Goal: Information Seeking & Learning: Learn about a topic

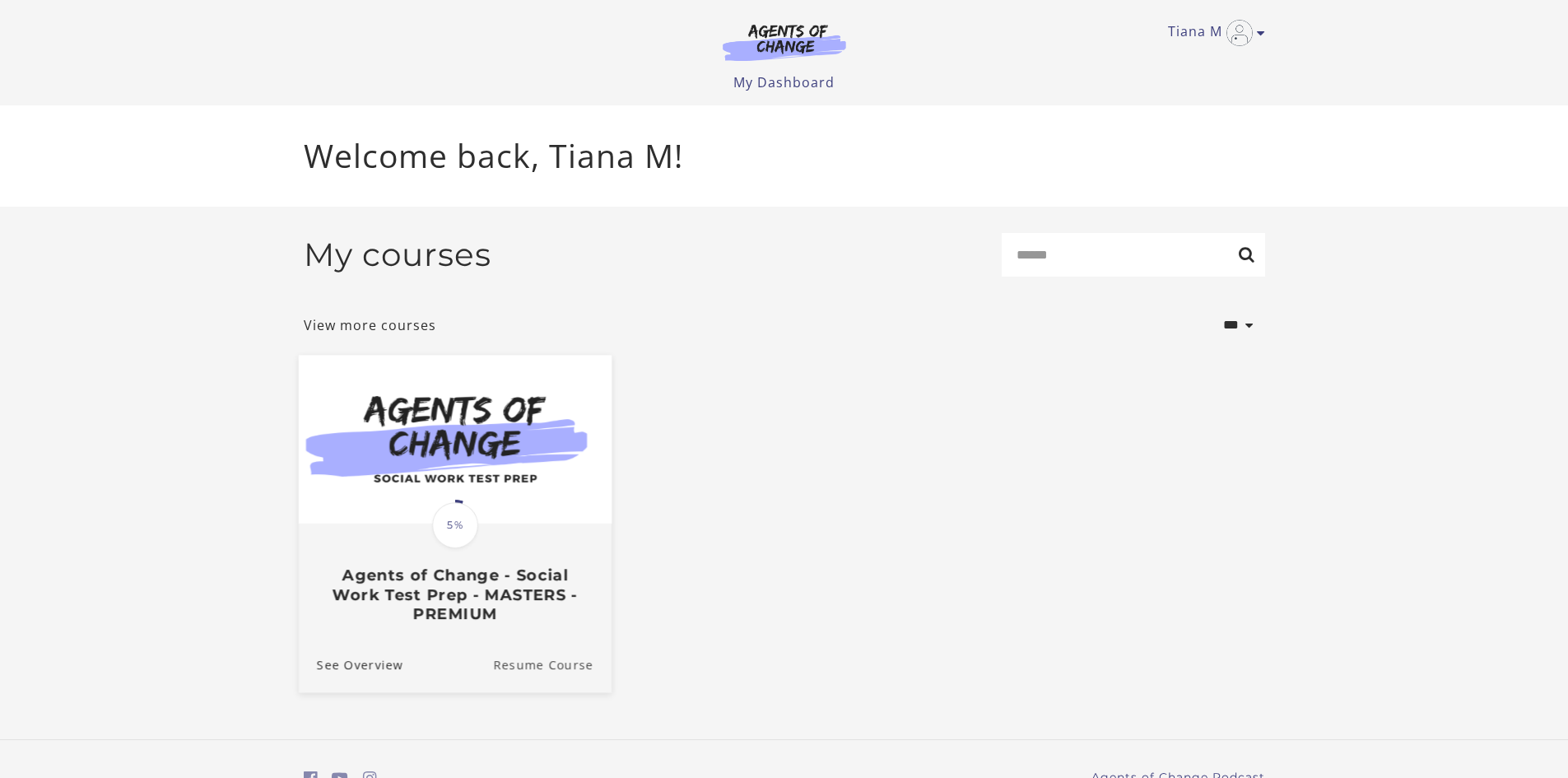
click at [548, 668] on link "Resume Course" at bounding box center [552, 664] width 119 height 55
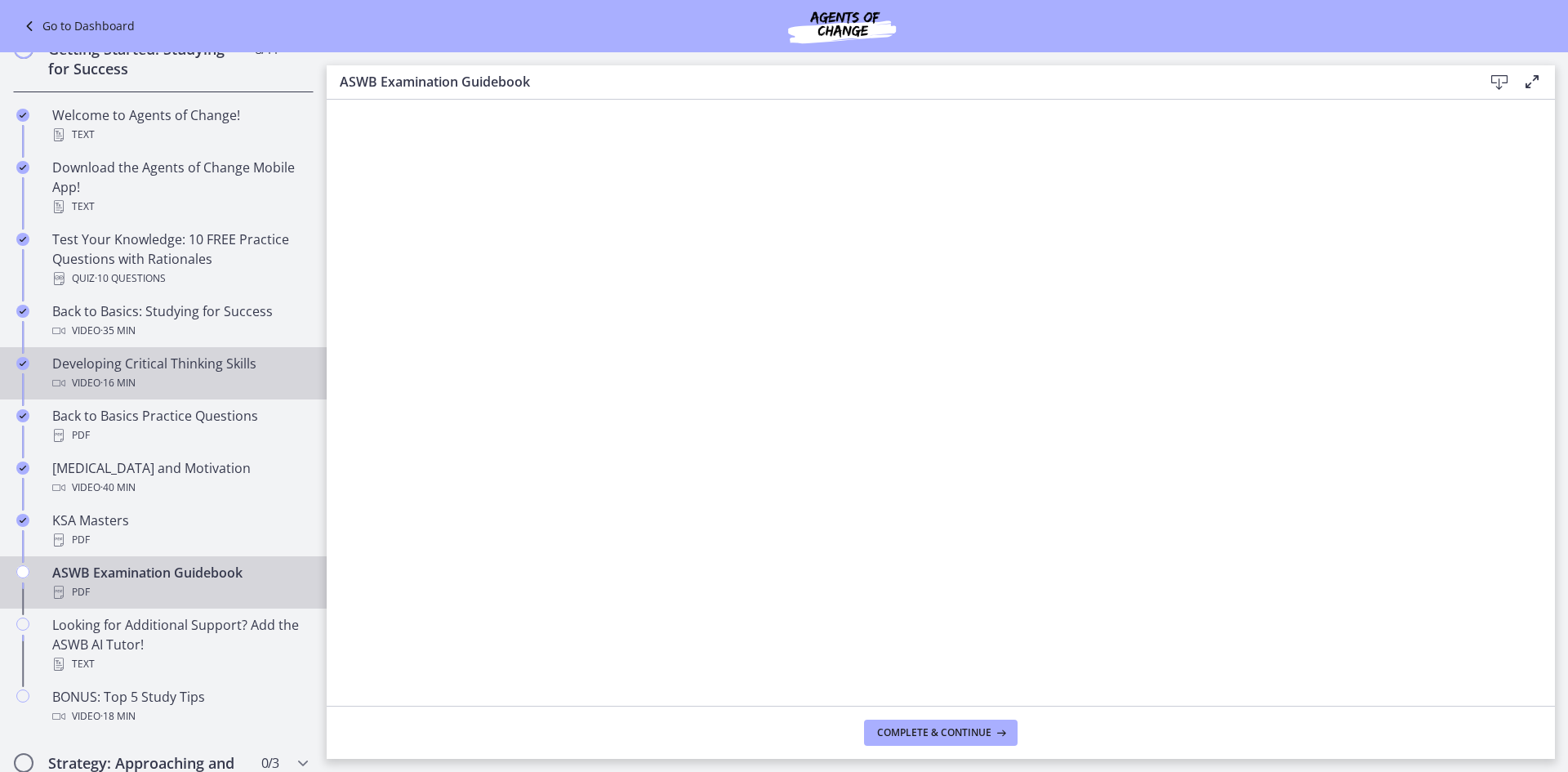
scroll to position [327, 0]
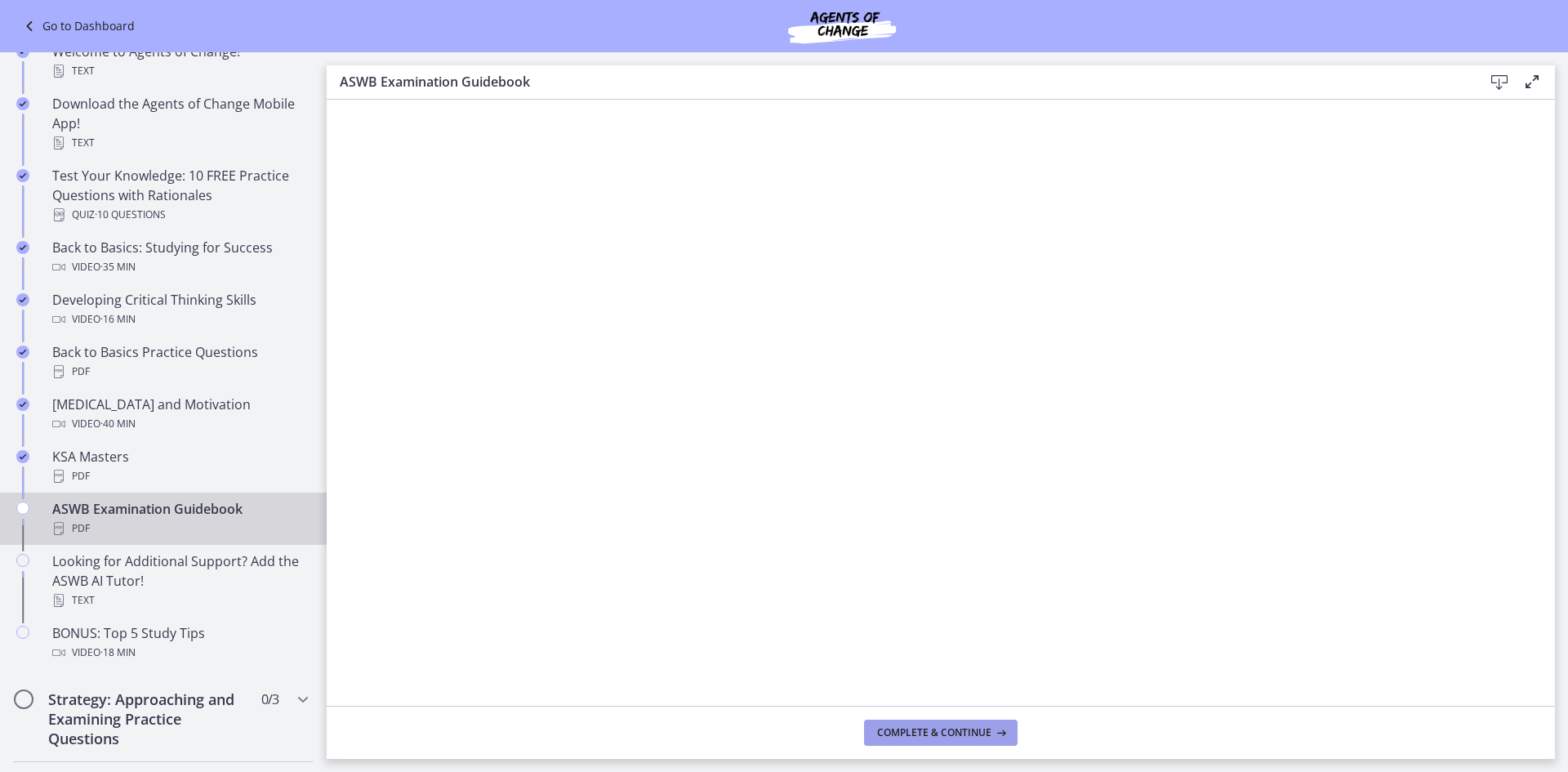
click at [897, 742] on button "Complete & continue" at bounding box center [940, 732] width 153 height 26
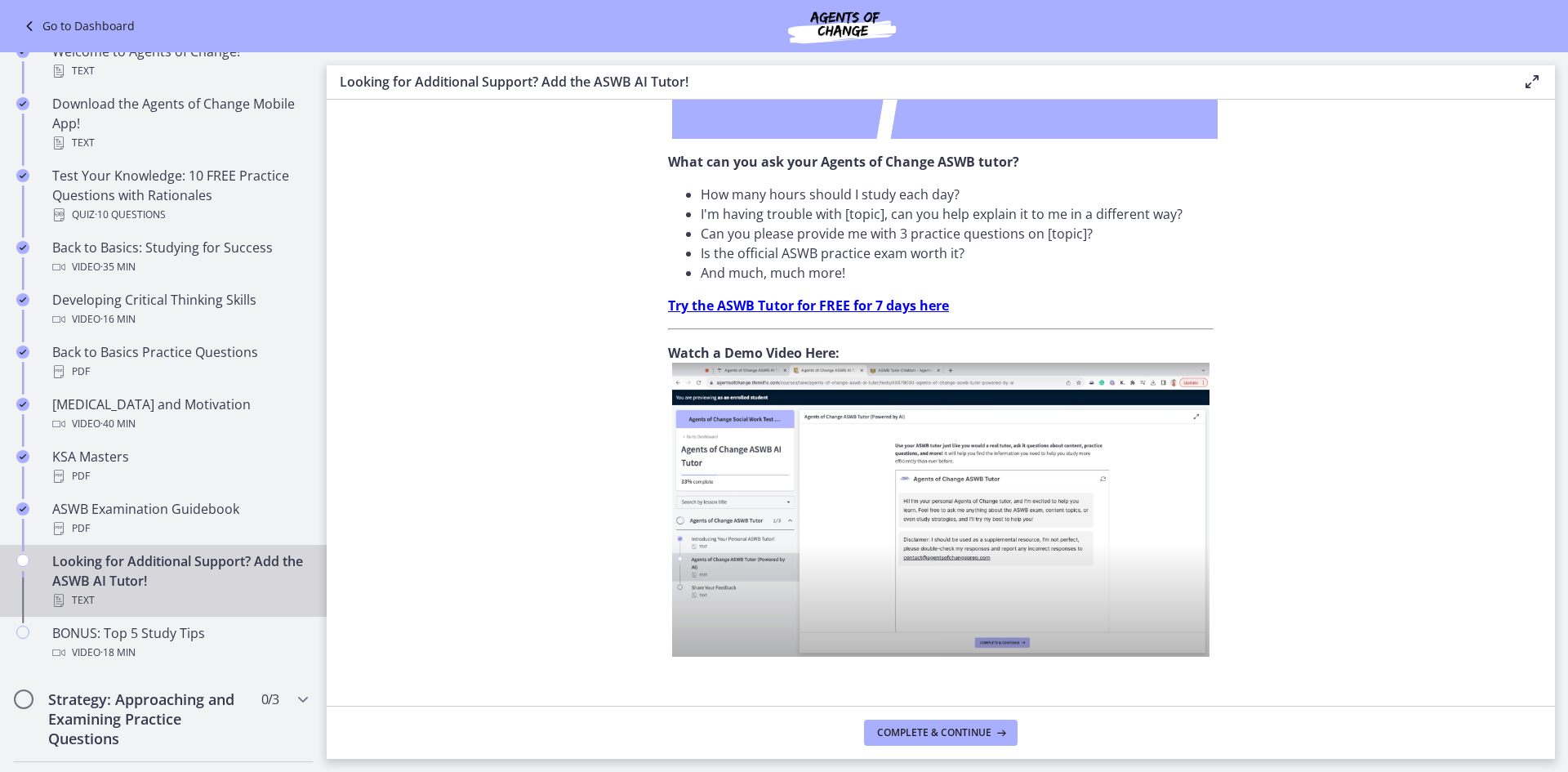
scroll to position [498, 0]
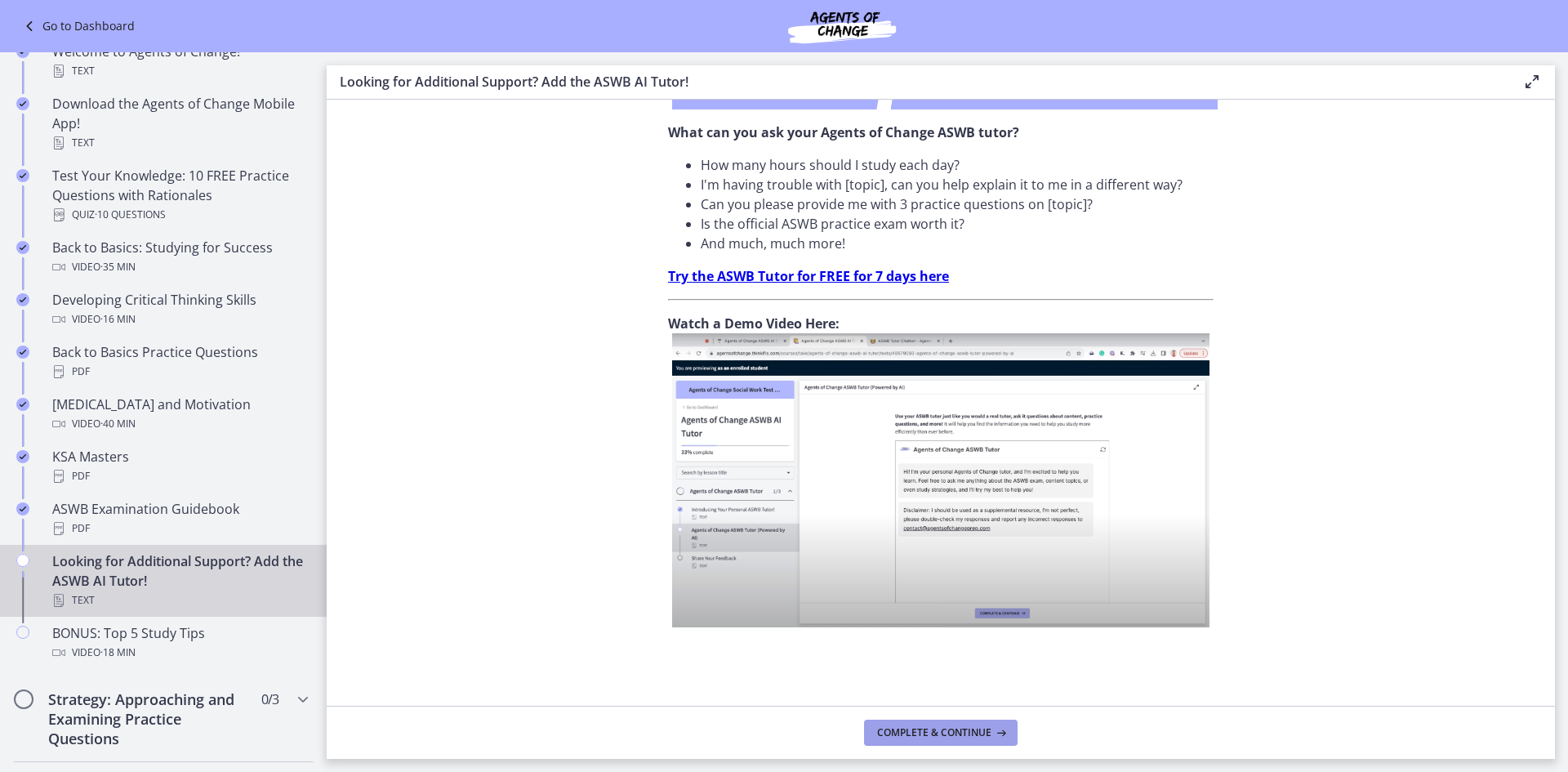
click at [924, 736] on span "Complete & continue" at bounding box center [934, 732] width 114 height 13
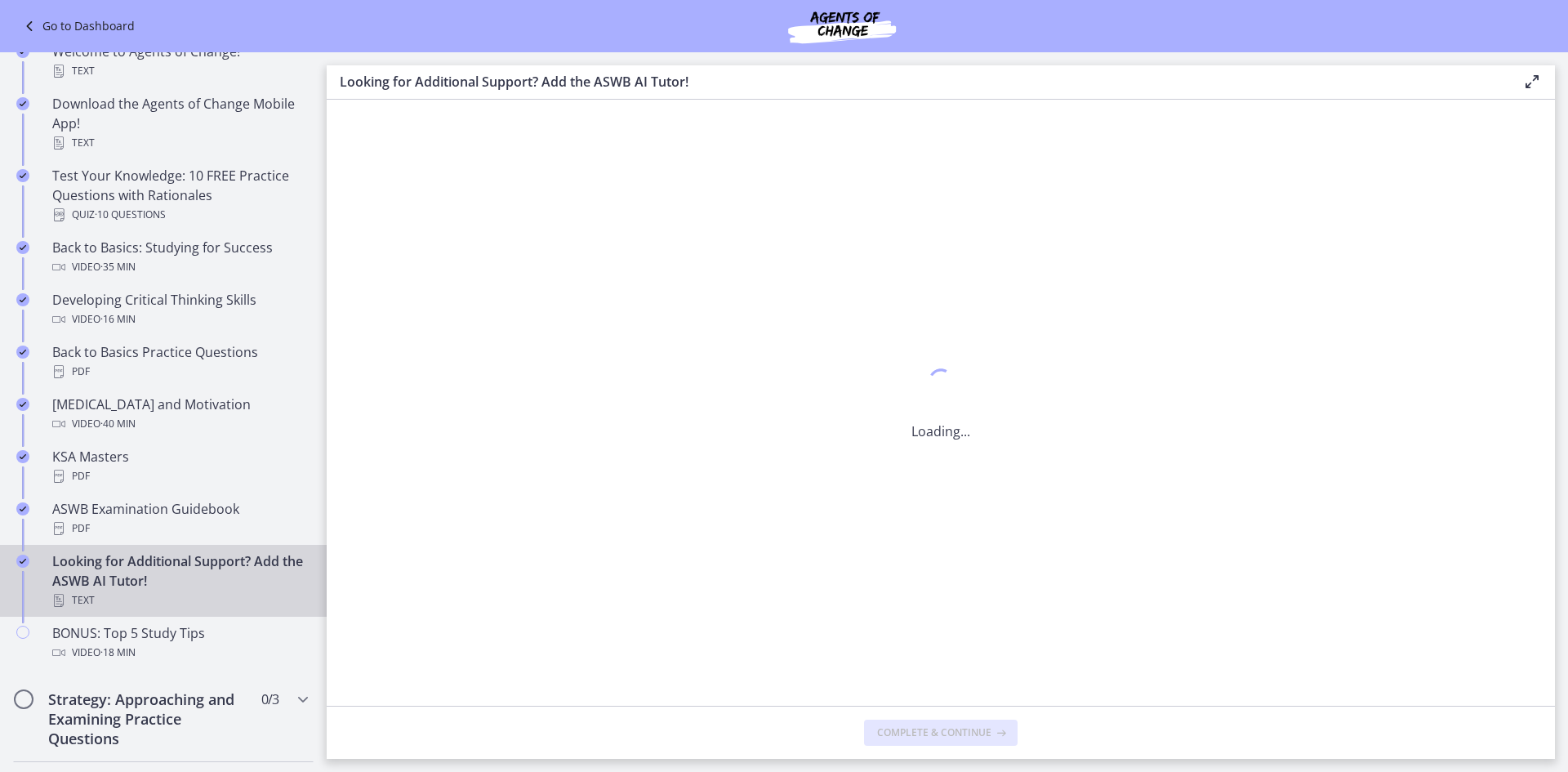
scroll to position [0, 0]
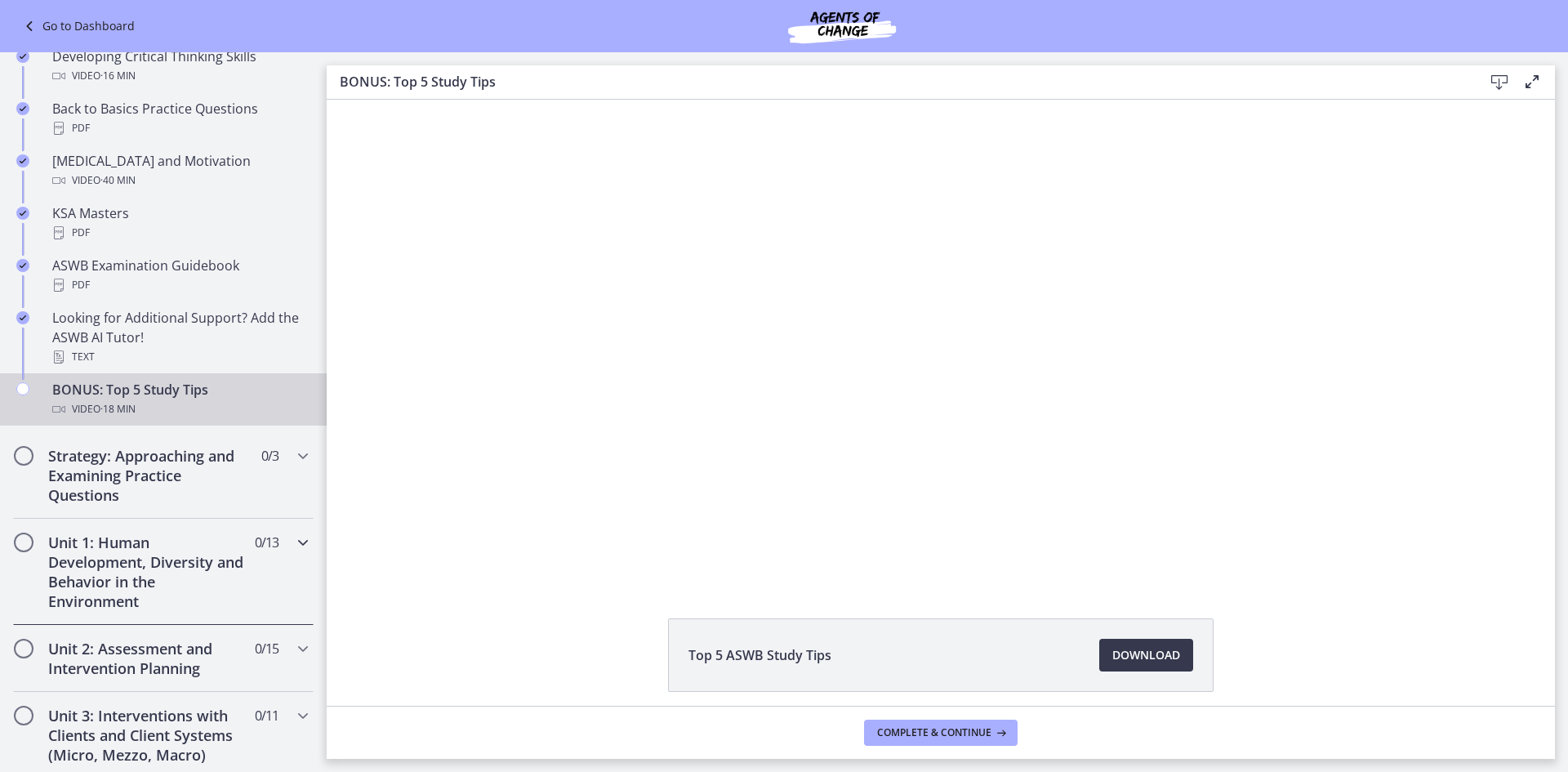
scroll to position [572, 0]
click at [294, 448] on icon "Chapters" at bounding box center [303, 454] width 19 height 19
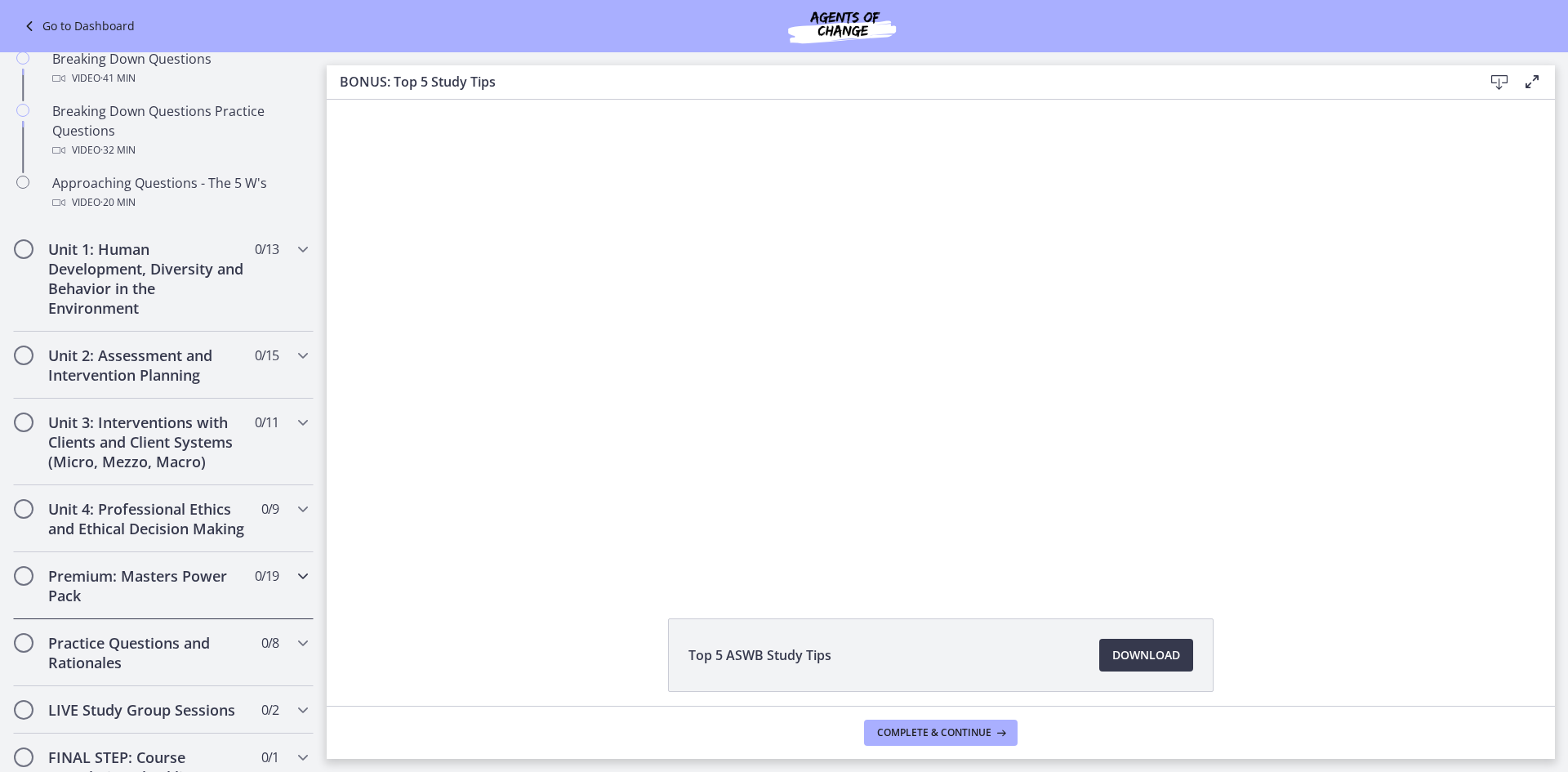
scroll to position [327, 0]
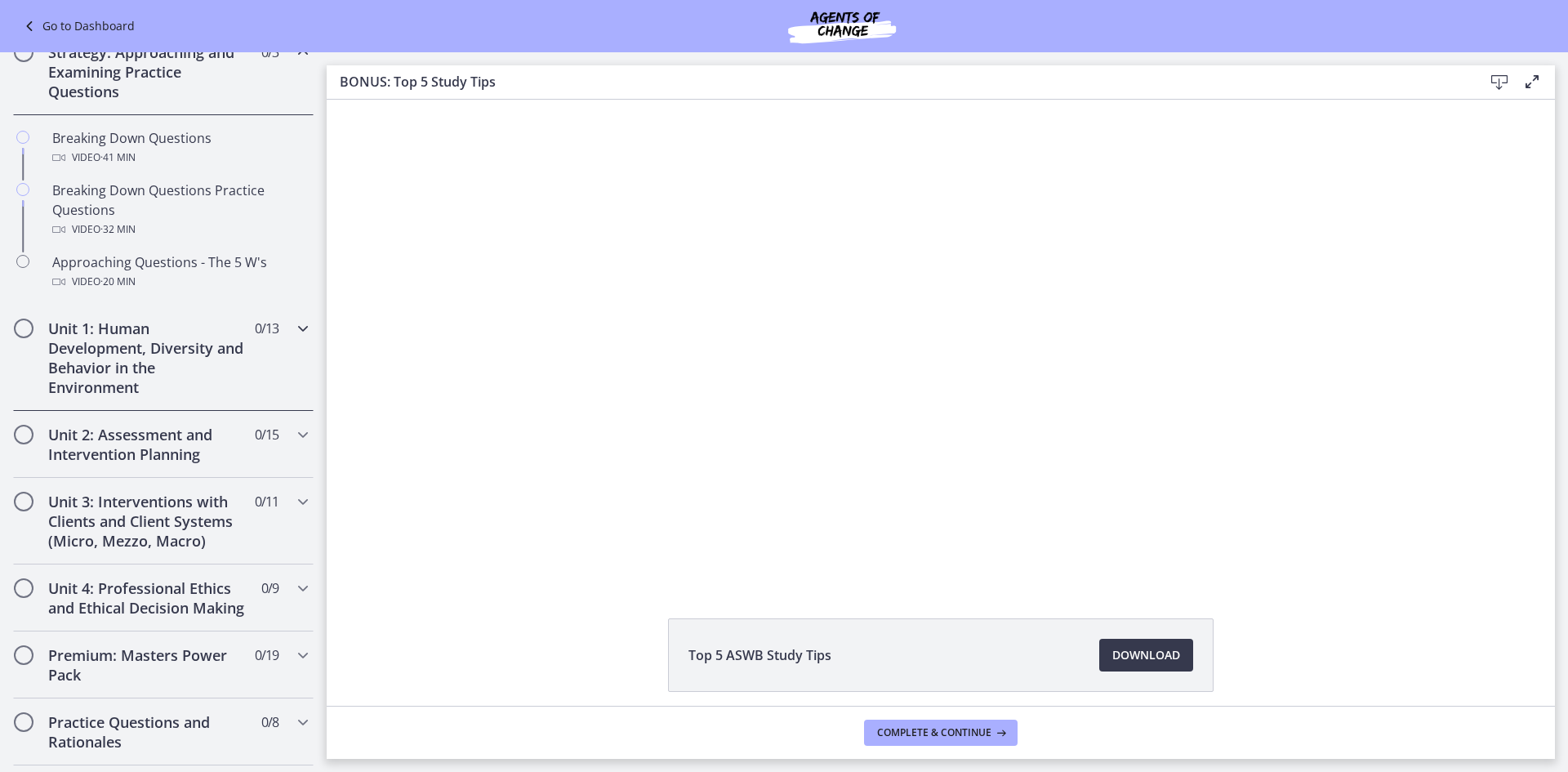
click at [85, 359] on h2 "Unit 1: Human Development, Diversity and Behavior in the Environment" at bounding box center [148, 357] width 200 height 79
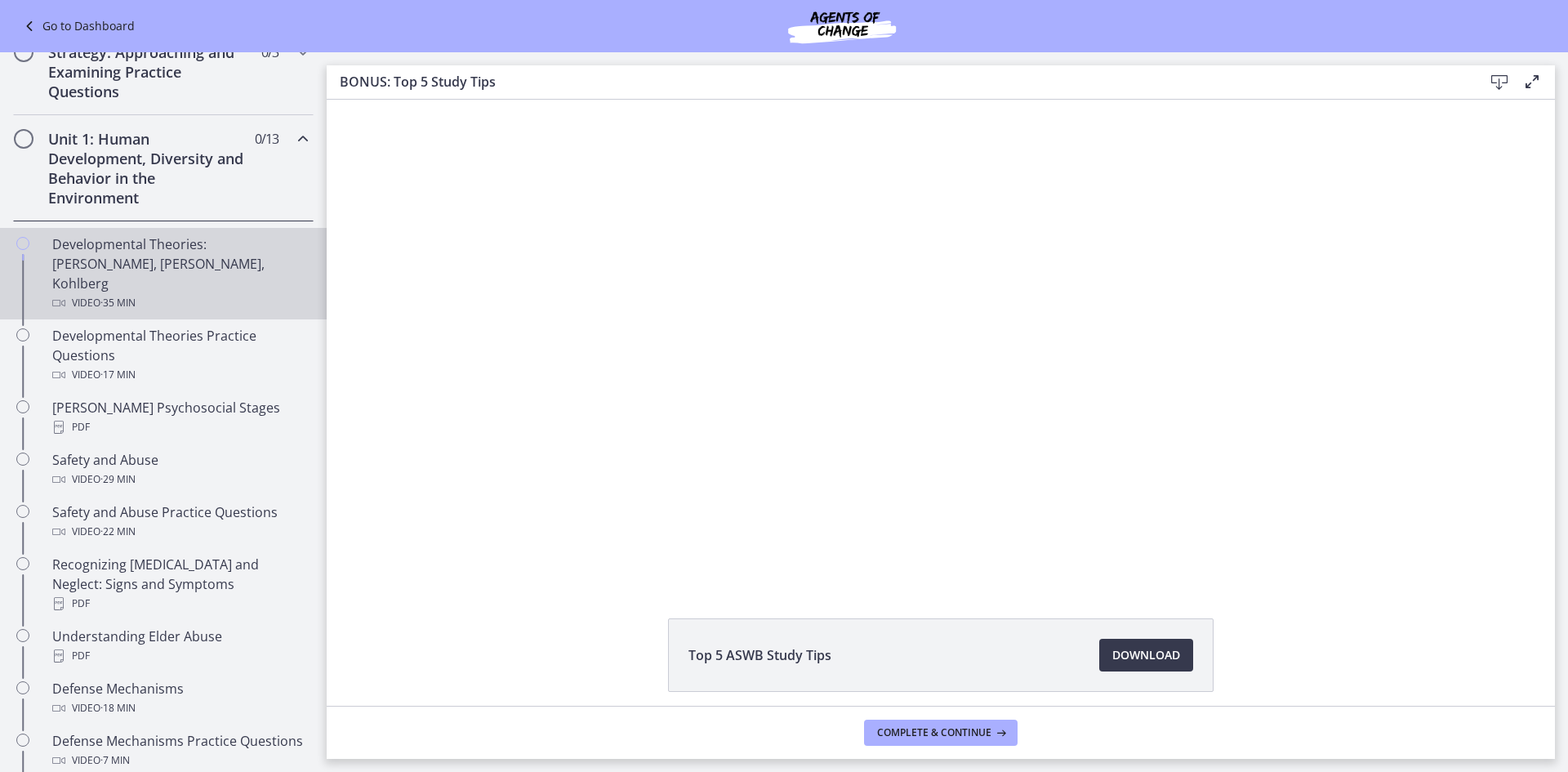
click at [87, 261] on div "Developmental Theories: [PERSON_NAME], [PERSON_NAME], Kohlberg Video · 35 min" at bounding box center [179, 273] width 255 height 79
drag, startPoint x: 1549, startPoint y: 504, endPoint x: 1171, endPoint y: 45, distance: 594.6
click at [1439, 563] on div "Click for sound @keyframes VOLUME_SMALL_WAVE_FLASH { 0% { opacity: 0; } 33% { o…" at bounding box center [941, 340] width 1229 height 482
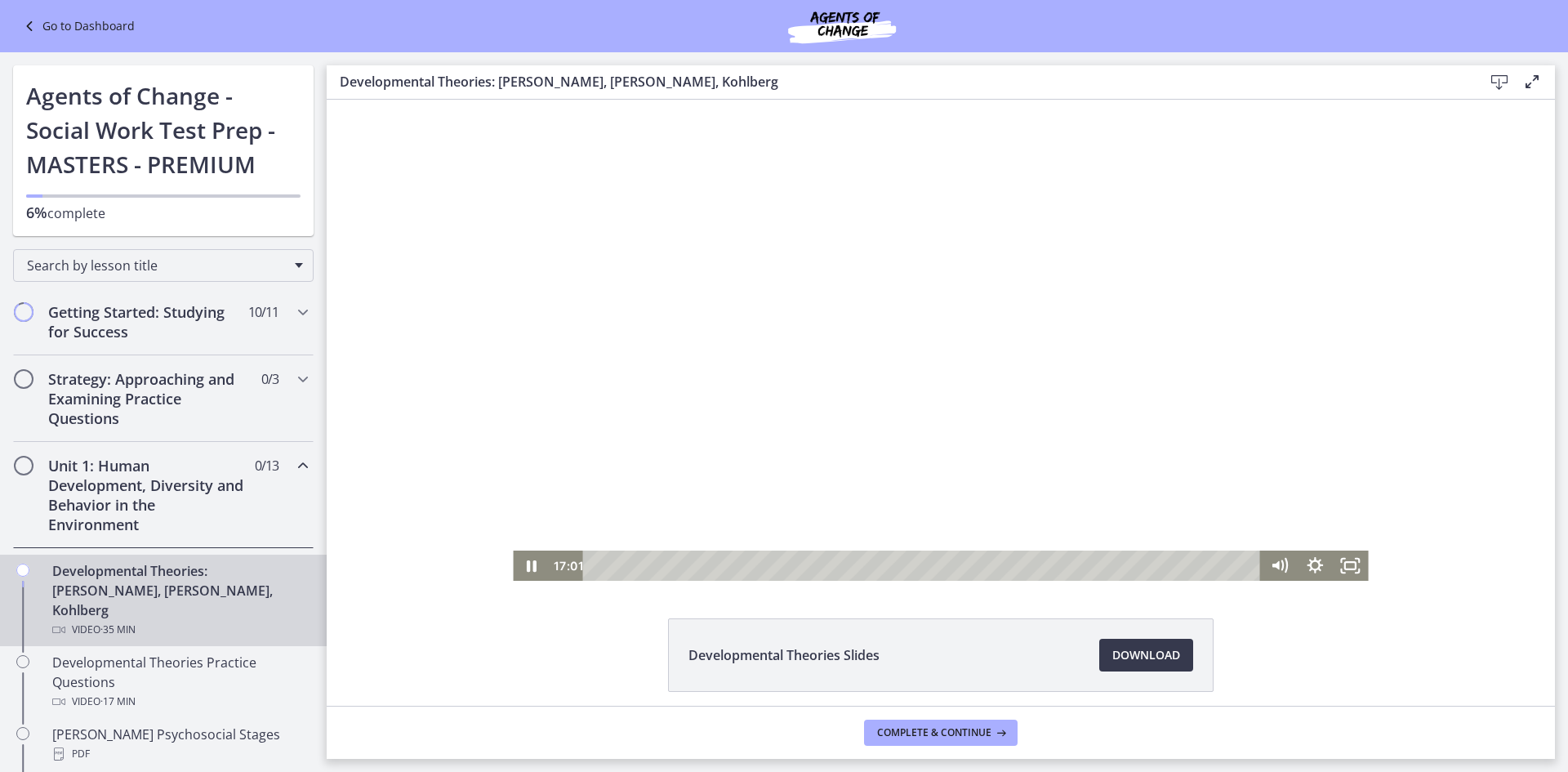
click at [827, 540] on div at bounding box center [940, 340] width 856 height 482
